Goal: Task Accomplishment & Management: Manage account settings

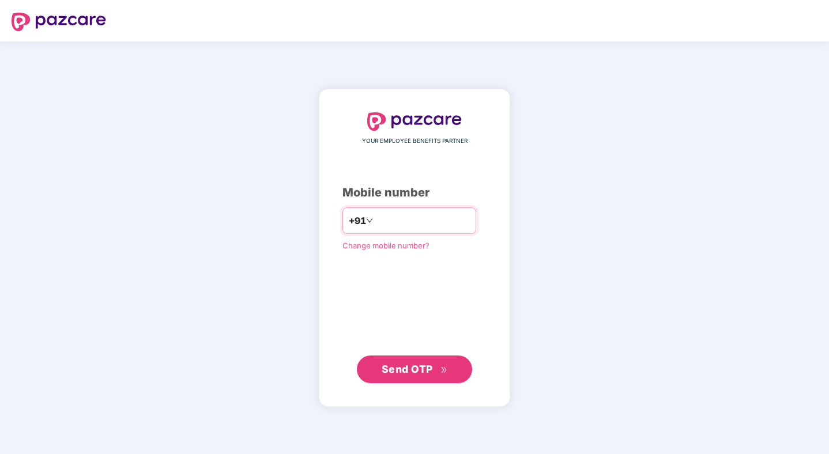
click at [388, 222] on input "number" at bounding box center [422, 220] width 94 height 18
type input "**********"
click at [411, 371] on span "Send OTP" at bounding box center [406, 369] width 51 height 12
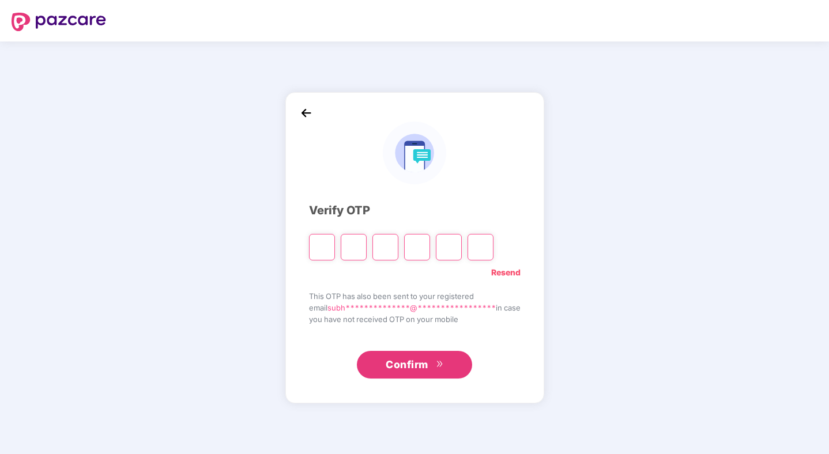
type input "*"
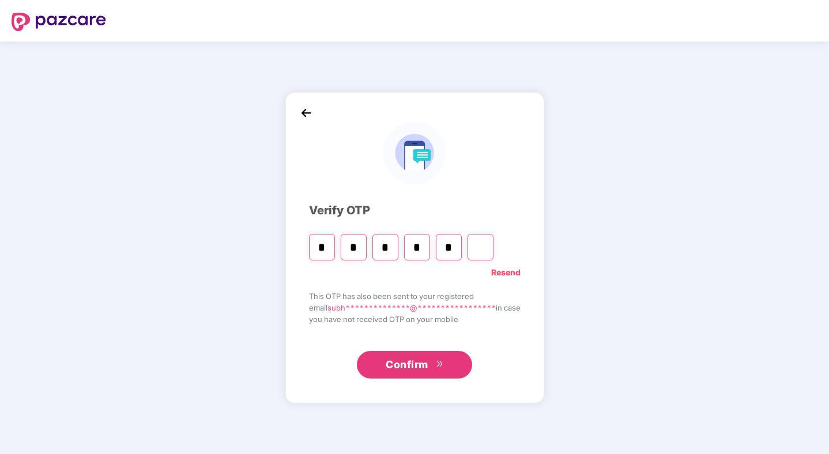
type input "*"
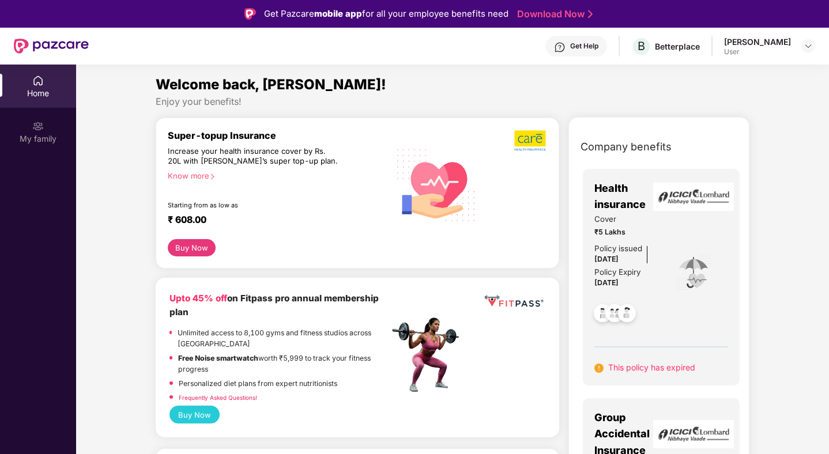
click at [741, 44] on div "[PERSON_NAME]" at bounding box center [757, 41] width 67 height 11
click at [805, 48] on img at bounding box center [807, 45] width 9 height 9
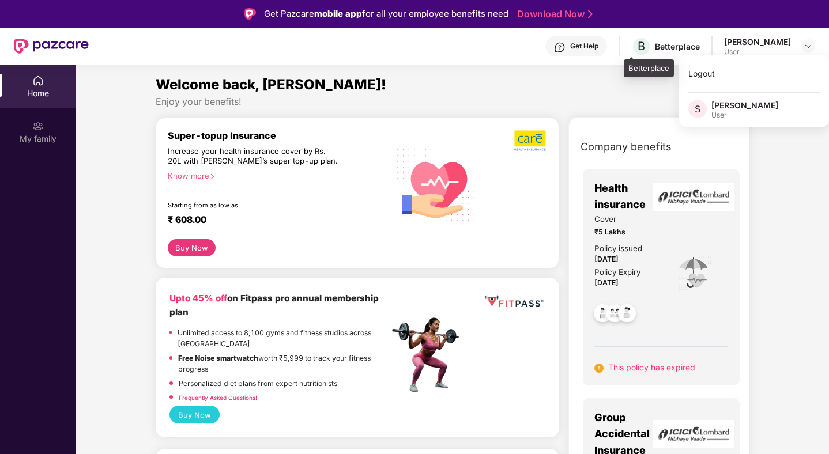
click at [662, 45] on div "Betterplace" at bounding box center [677, 46] width 45 height 11
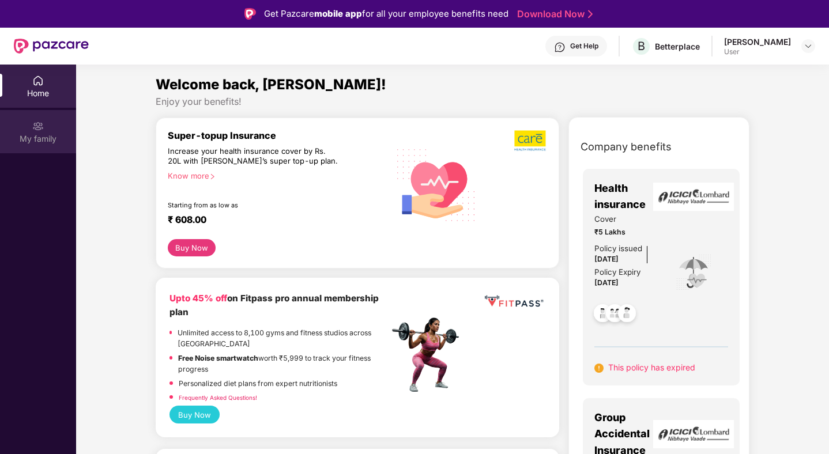
click at [32, 132] on div "My family" at bounding box center [38, 131] width 76 height 43
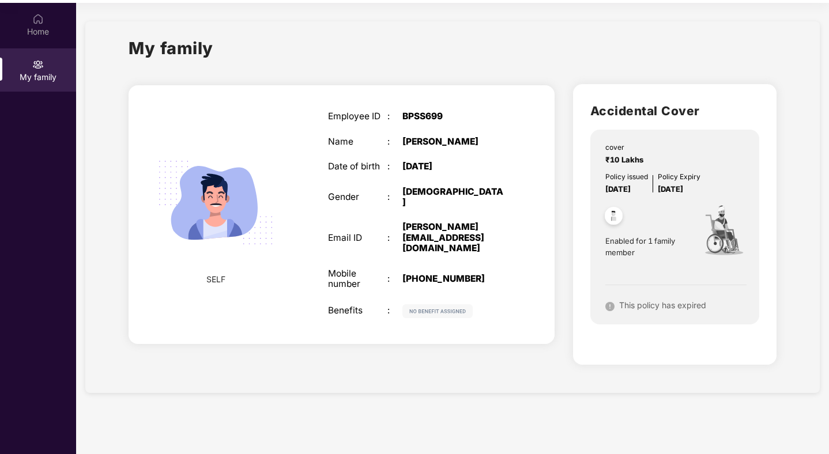
scroll to position [65, 0]
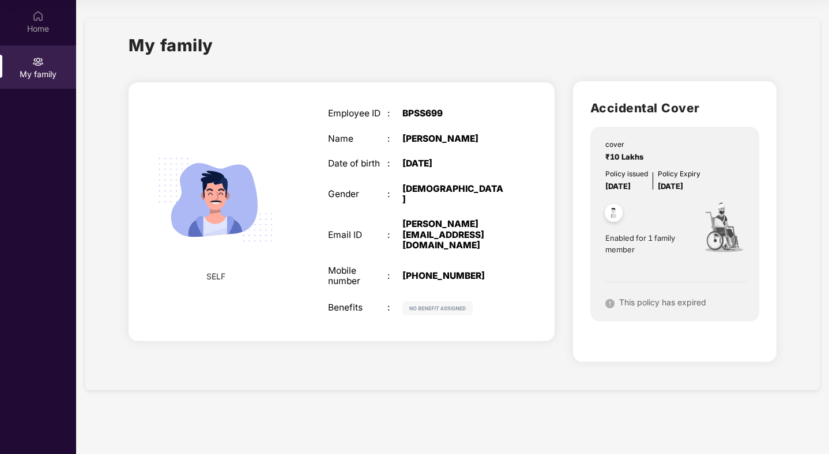
click at [654, 307] on span "This policy has expired" at bounding box center [662, 302] width 87 height 10
click at [43, 21] on img at bounding box center [38, 16] width 12 height 12
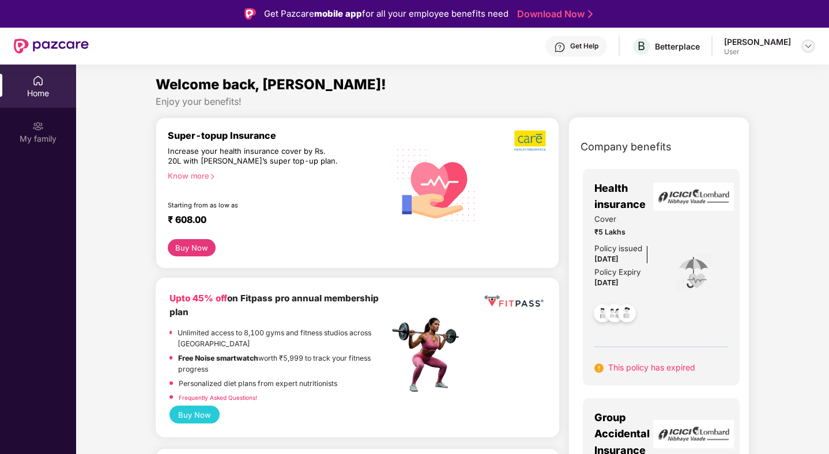
click at [807, 48] on img at bounding box center [807, 45] width 9 height 9
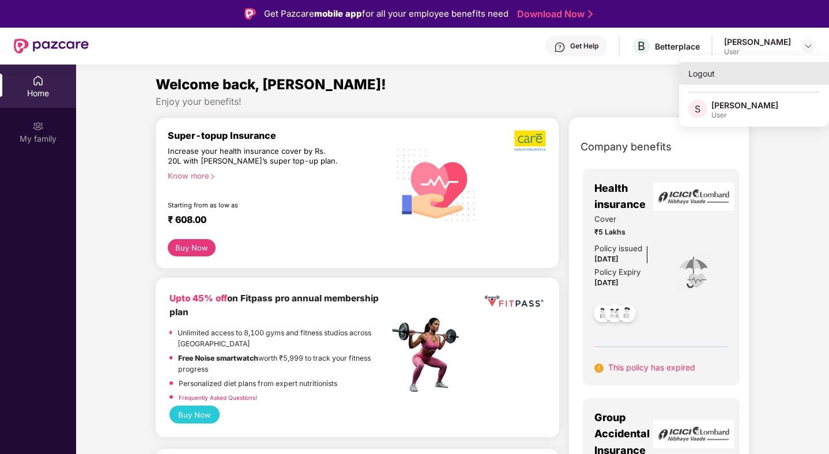
click at [701, 76] on div "Logout" at bounding box center [754, 73] width 150 height 22
